Goal: Check status: Check status

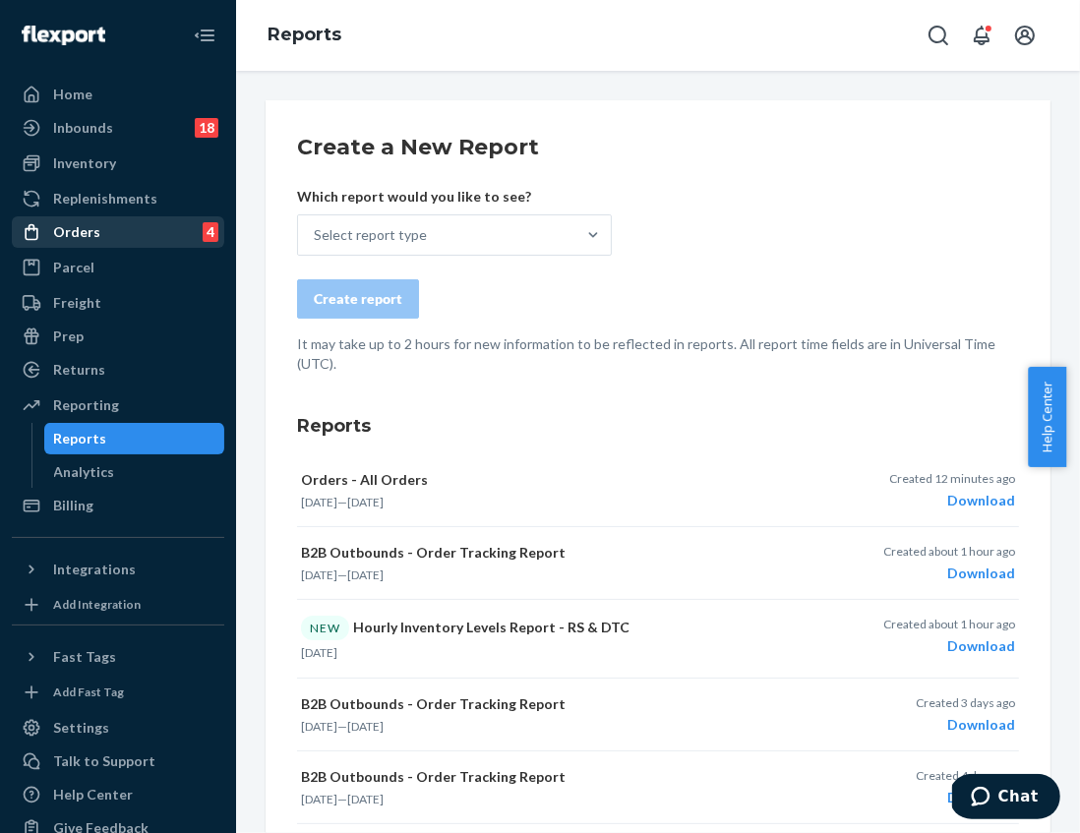
click at [78, 230] on div "Orders" at bounding box center [76, 232] width 47 height 20
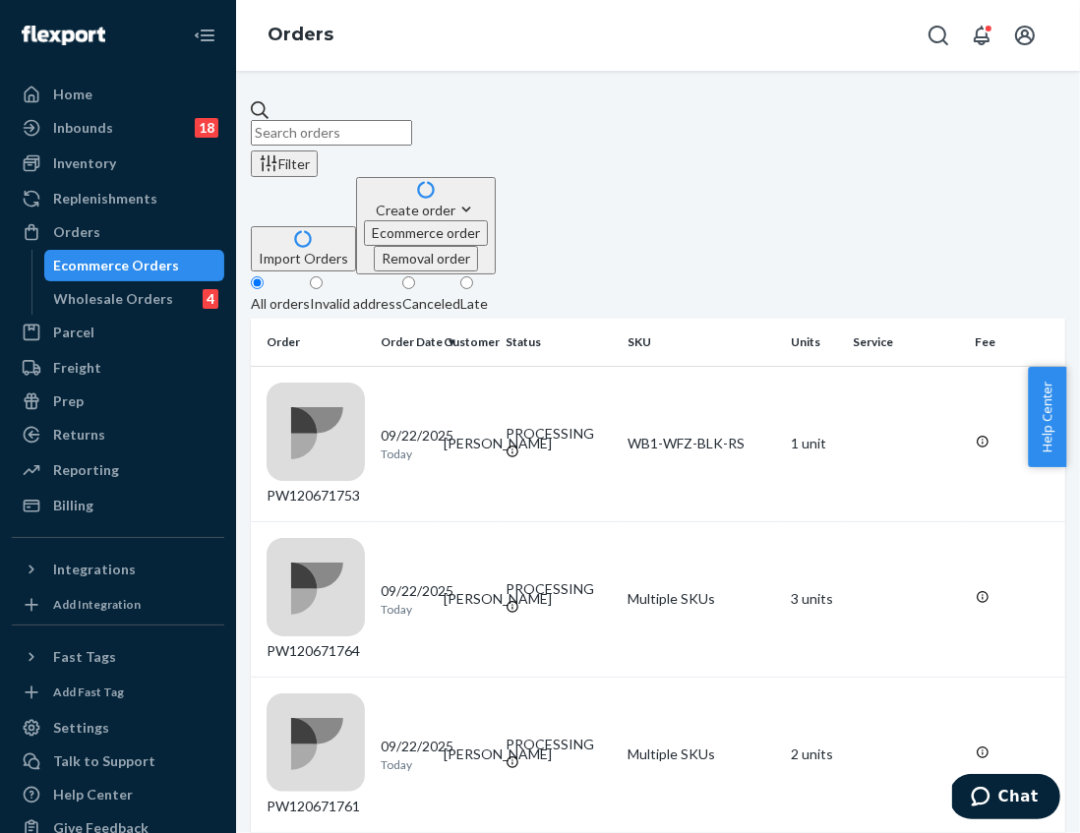
click at [349, 121] on input "text" at bounding box center [331, 133] width 161 height 26
paste input "PW120651439"
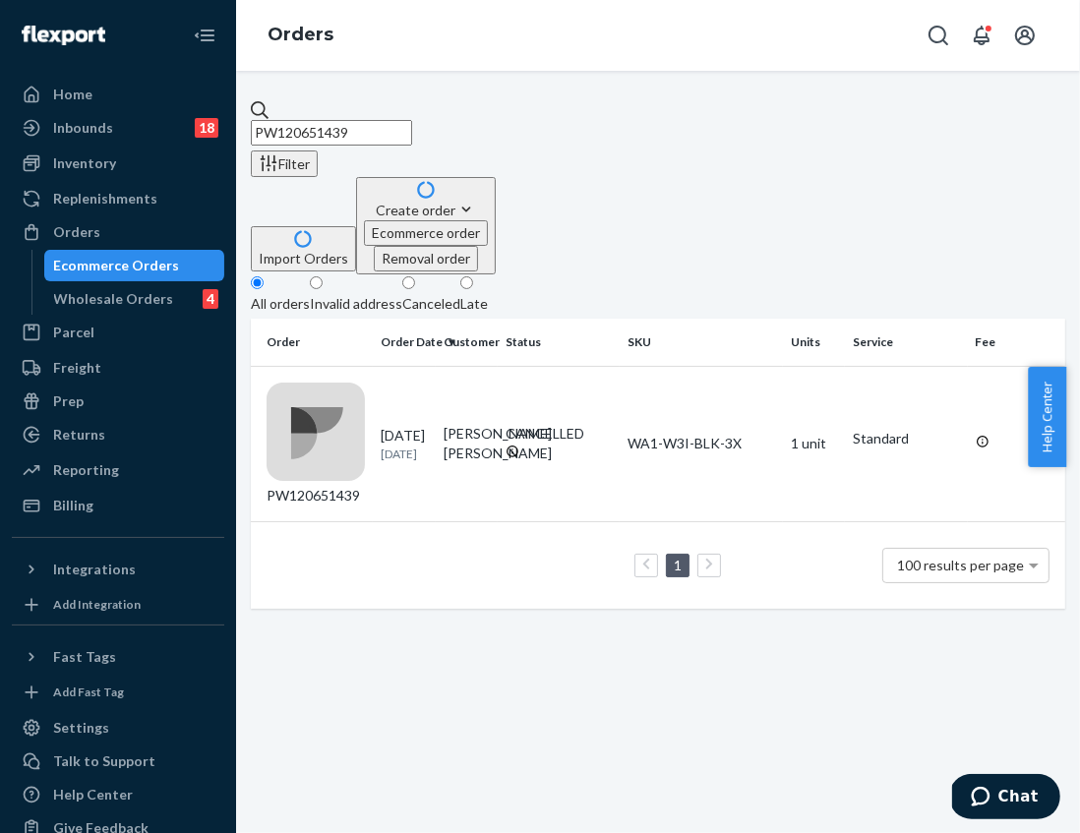
click at [409, 126] on input "PW120651439" at bounding box center [331, 133] width 161 height 26
paste input "71014"
type input "PW120671014"
click at [365, 383] on div "PW120671014" at bounding box center [315, 444] width 98 height 123
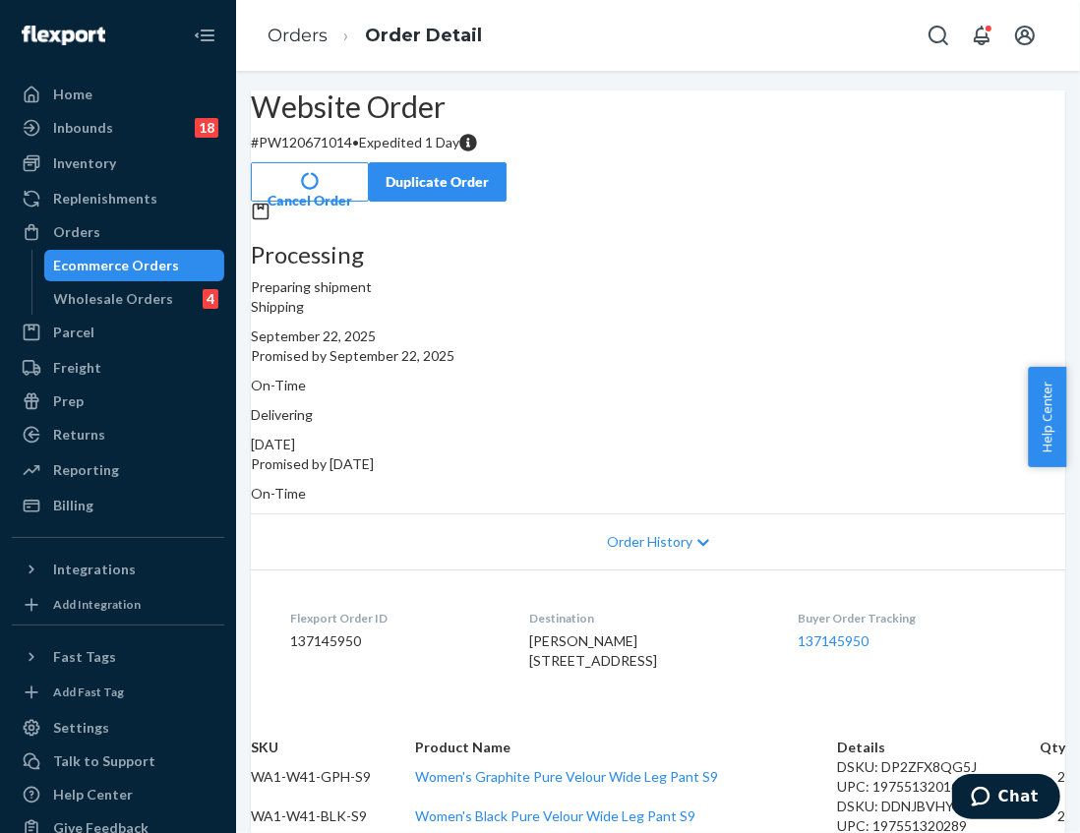
click at [642, 552] on span "Order History" at bounding box center [650, 542] width 86 height 20
